Goal: Information Seeking & Learning: Check status

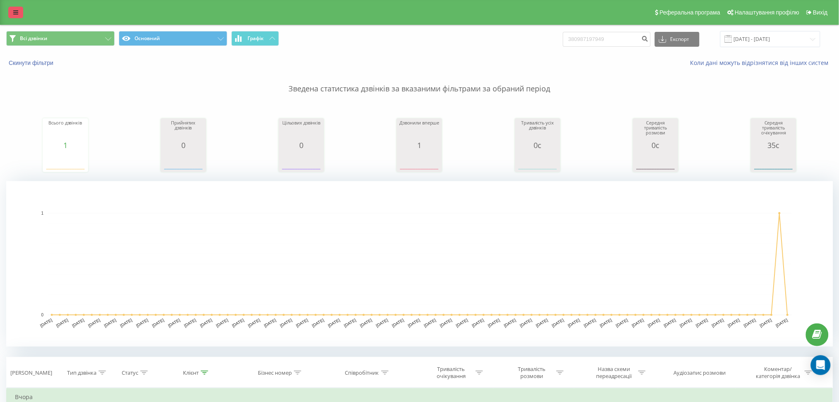
click at [14, 12] on icon at bounding box center [15, 13] width 5 height 6
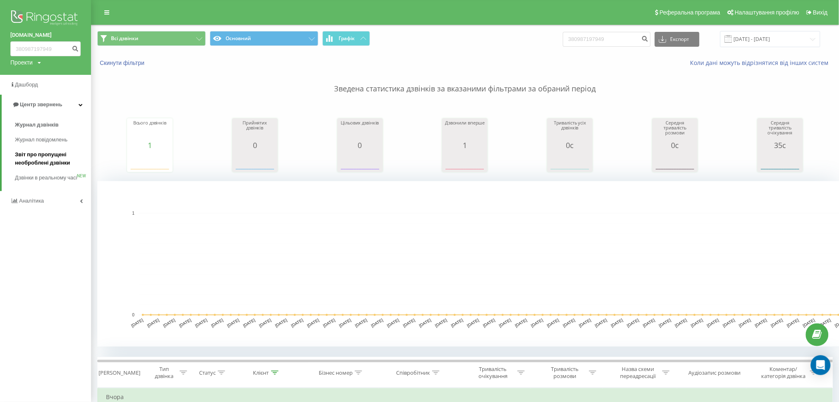
click at [34, 158] on span "Звіт про пропущені необроблені дзвінки" at bounding box center [51, 159] width 72 height 17
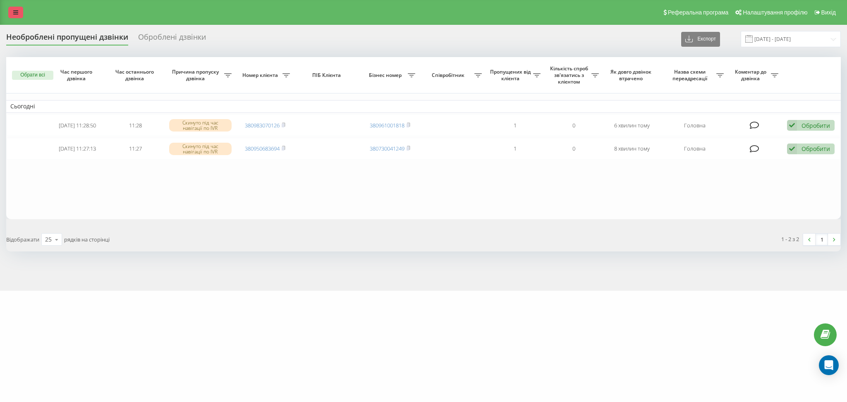
click at [17, 14] on icon at bounding box center [15, 13] width 5 height 6
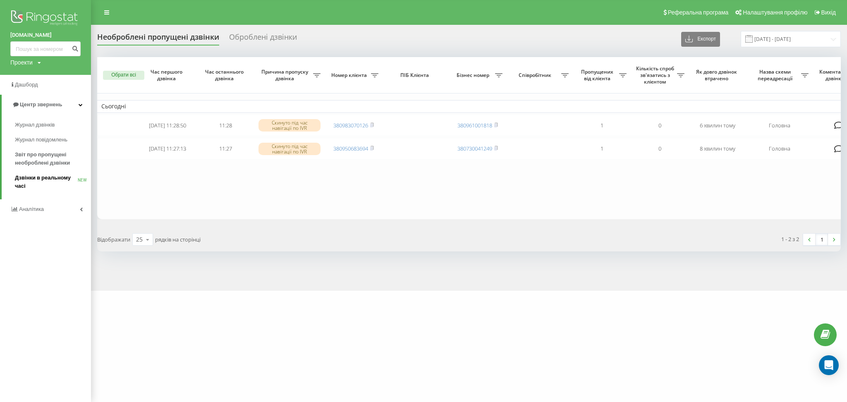
click at [47, 180] on span "Дзвінки в реальному часі" at bounding box center [46, 182] width 63 height 17
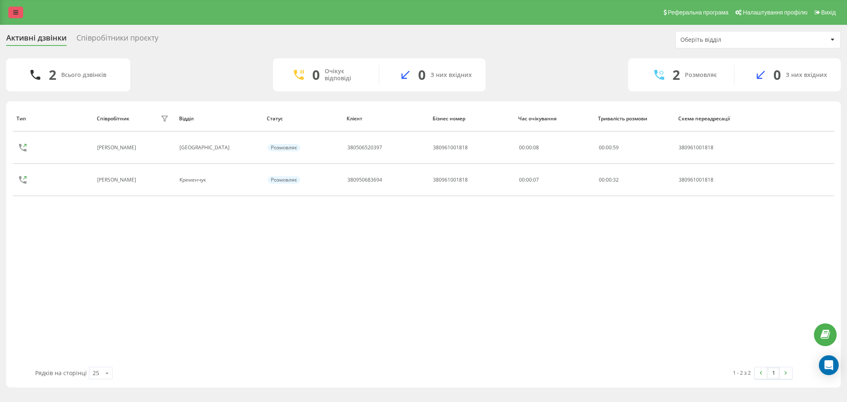
click at [18, 13] on icon at bounding box center [15, 13] width 5 height 6
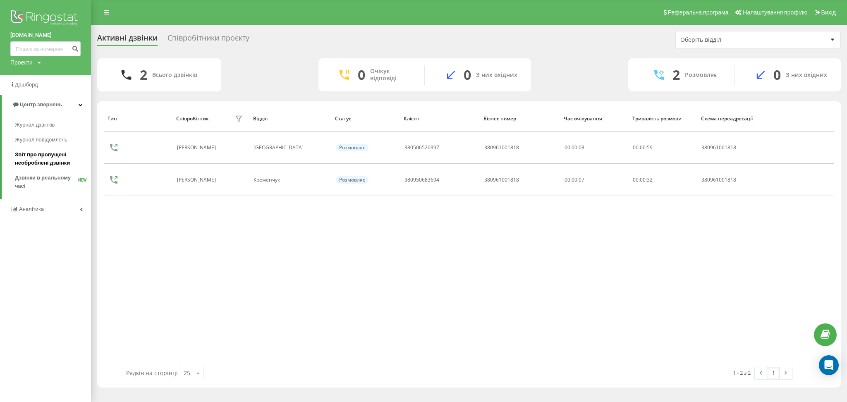
click at [43, 158] on span "Звіт про пропущені необроблені дзвінки" at bounding box center [51, 159] width 72 height 17
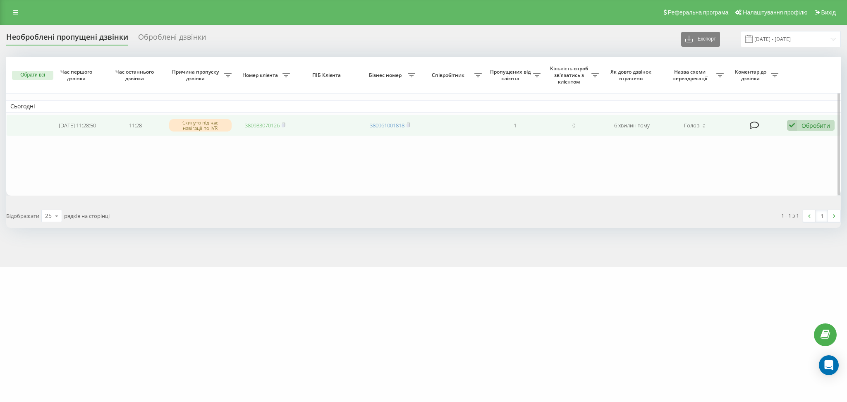
click at [253, 123] on link "380983070126" at bounding box center [262, 125] width 35 height 7
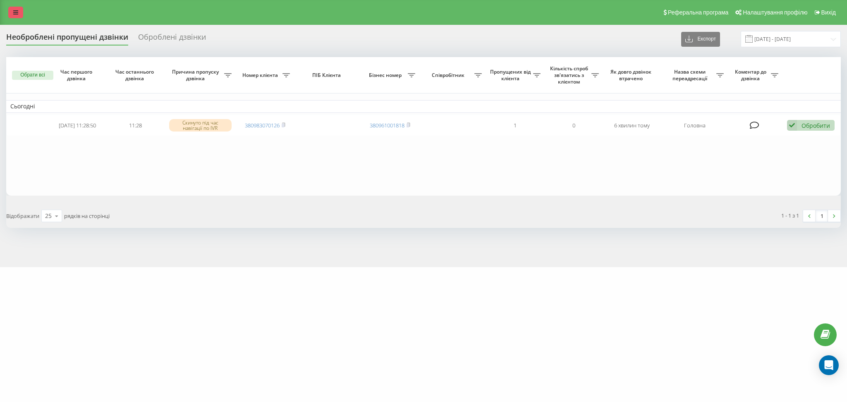
click at [19, 12] on link at bounding box center [15, 13] width 15 height 12
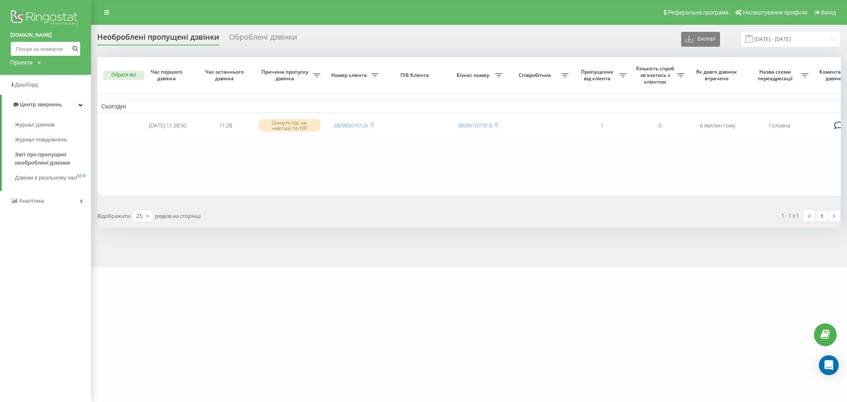
click at [59, 49] on input at bounding box center [45, 48] width 70 height 15
paste input "380983070126"
type input "380983070126"
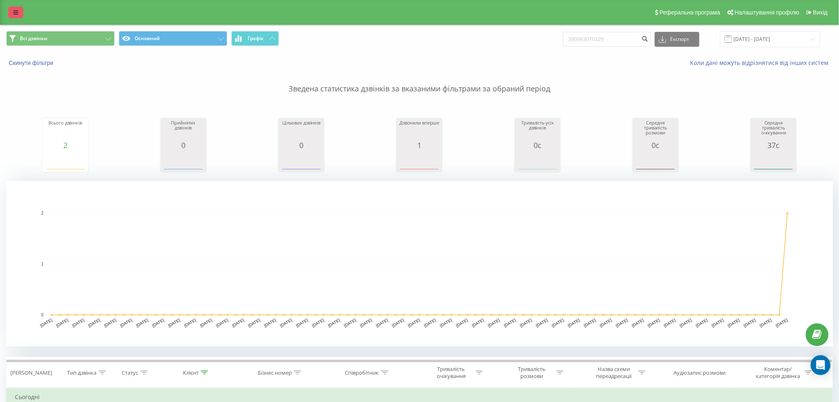
click at [16, 12] on icon at bounding box center [15, 13] width 5 height 6
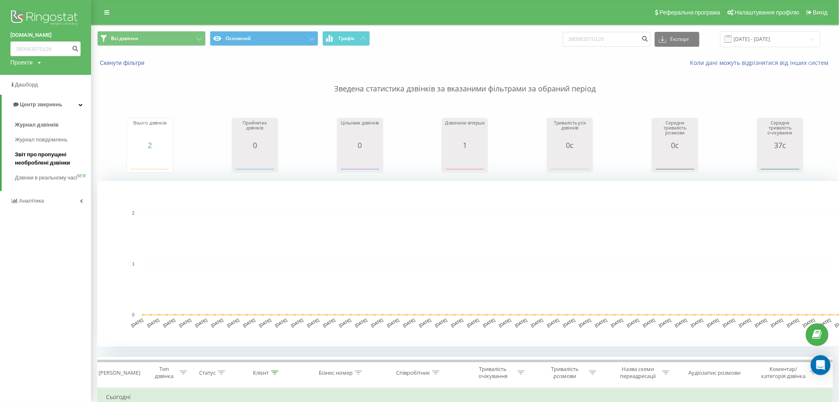
click at [25, 158] on span "Звіт про пропущені необроблені дзвінки" at bounding box center [51, 159] width 72 height 17
